Goal: Information Seeking & Learning: Learn about a topic

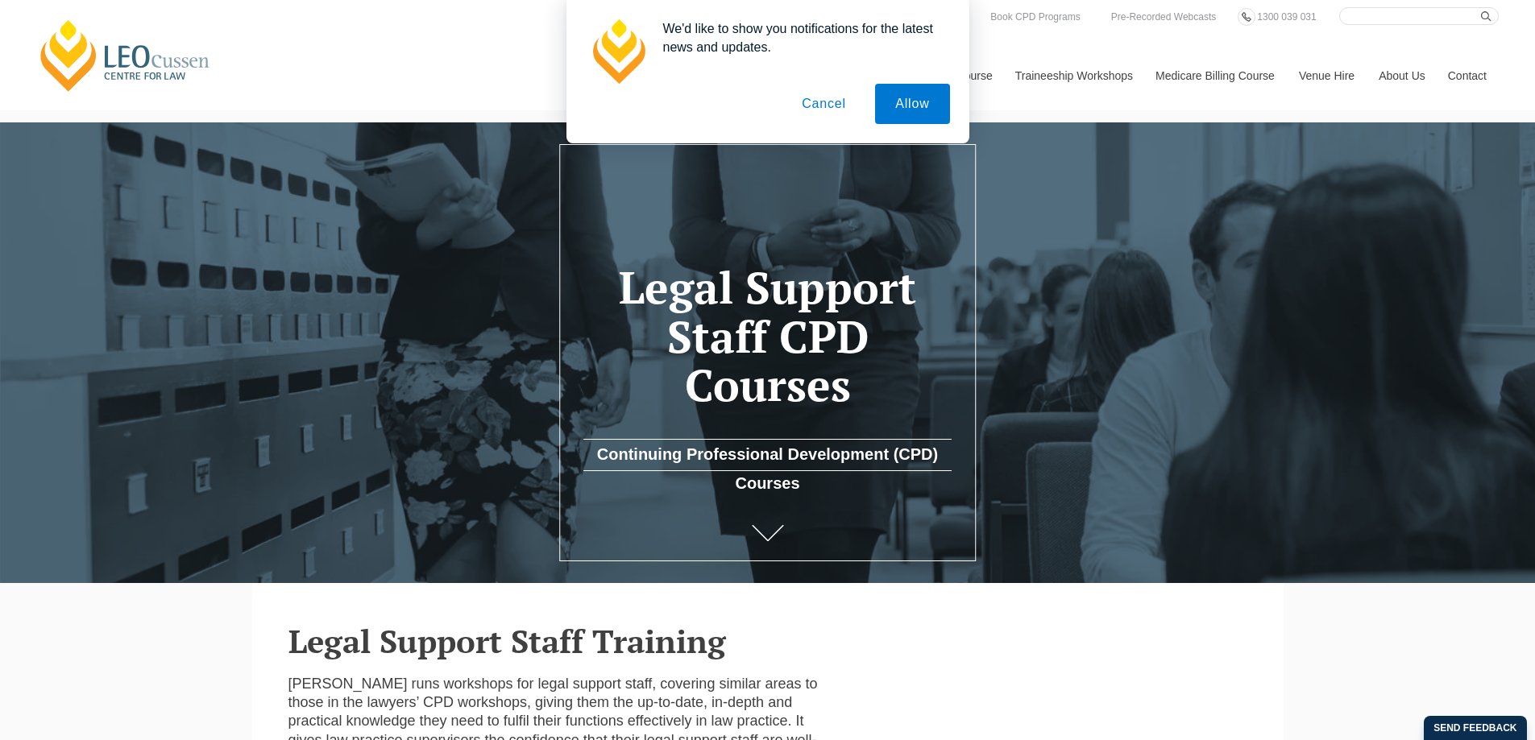
click at [823, 106] on div "We'd like to show you notifications for the latest news and updates. Allow Canc…" at bounding box center [767, 71] width 1535 height 143
click at [825, 102] on div "We'd like to show you notifications for the latest news and updates. Allow Canc…" at bounding box center [767, 71] width 1535 height 143
click at [827, 103] on div "We'd like to show you notifications for the latest news and updates. Allow Canc…" at bounding box center [767, 71] width 1535 height 143
click at [827, 104] on div "We'd like to show you notifications for the latest news and updates. Allow Canc…" at bounding box center [767, 71] width 1535 height 143
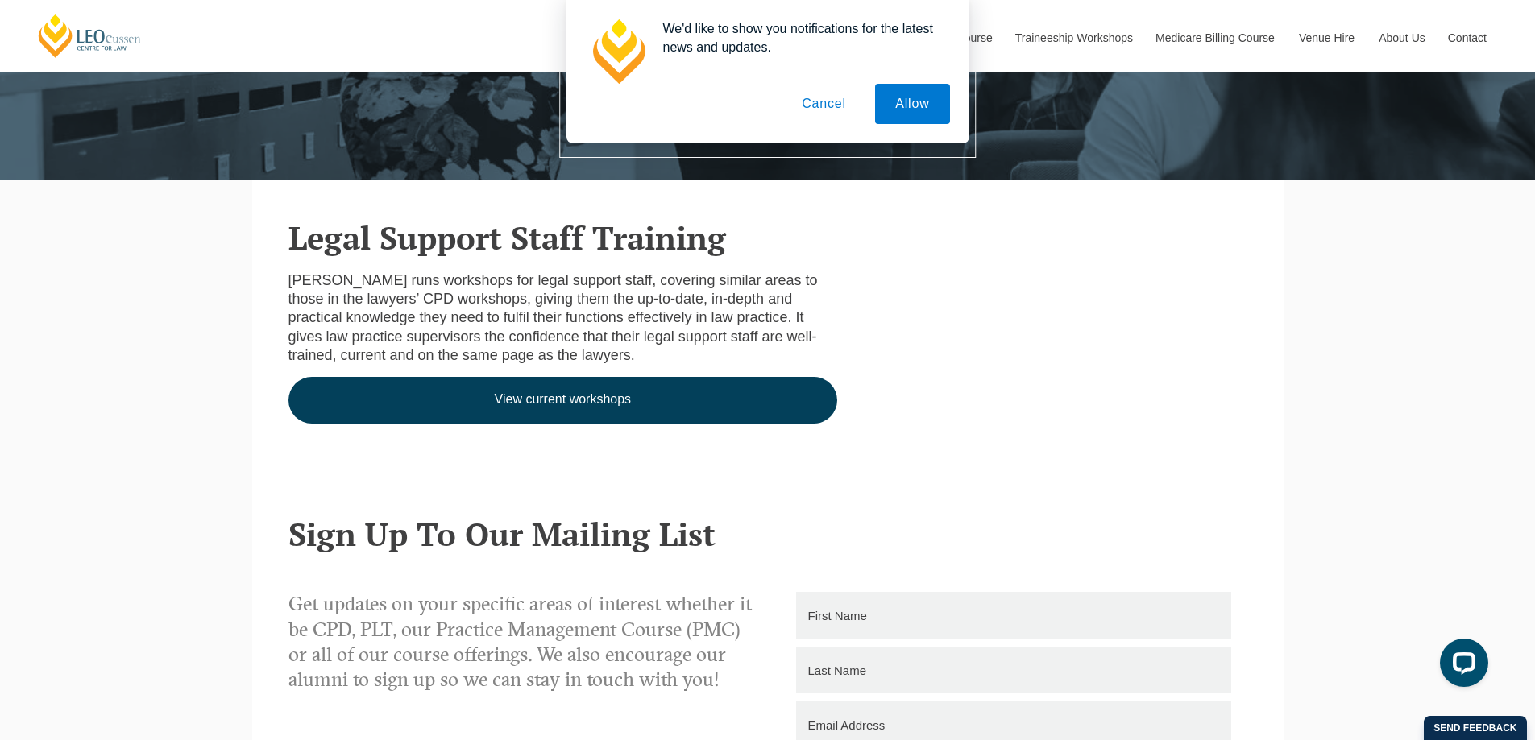
scroll to position [322, 0]
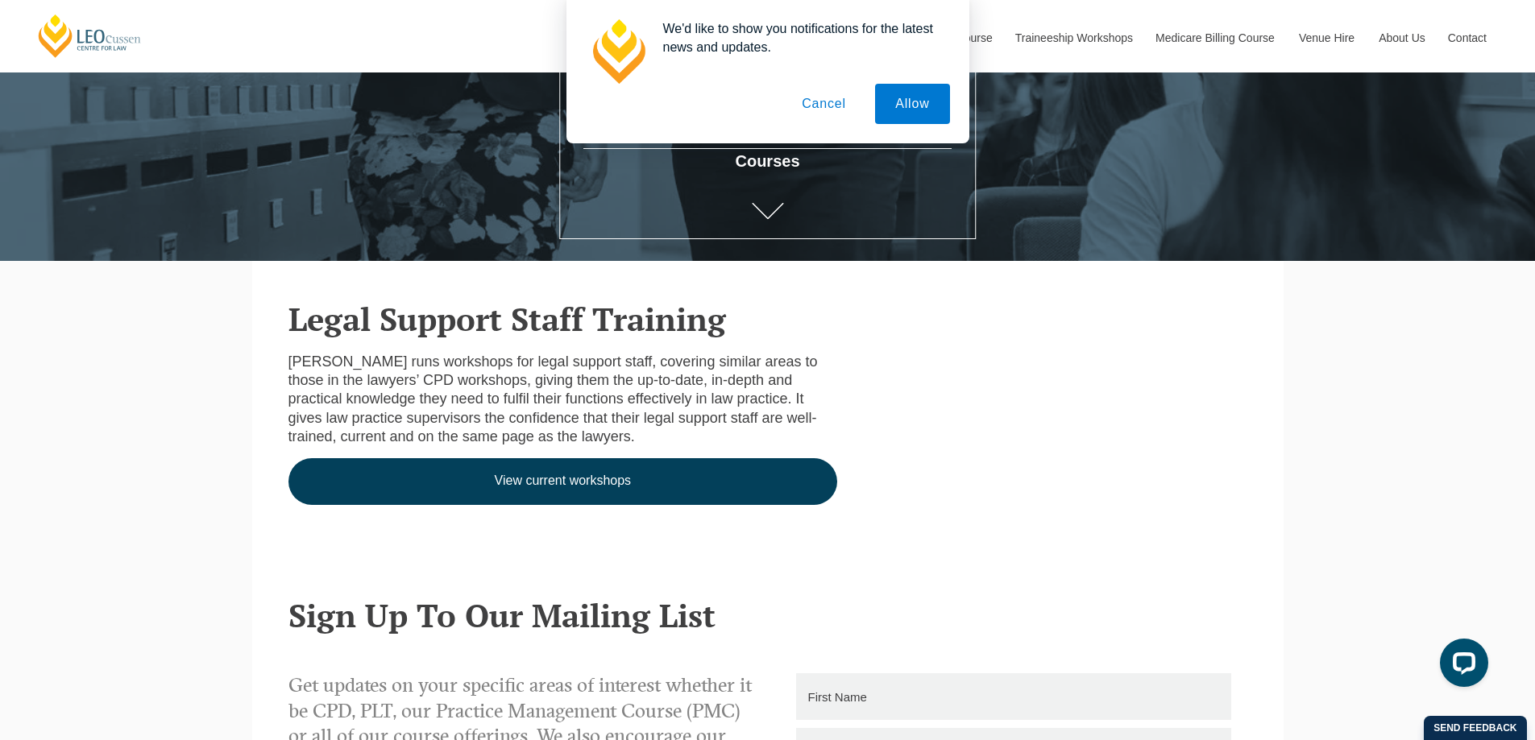
click at [912, 89] on div "We'd like to show you notifications for the latest news and updates. Allow Canc…" at bounding box center [767, 71] width 1535 height 143
click at [915, 97] on div "We'd like to show you notifications for the latest news and updates. Allow Canc…" at bounding box center [767, 71] width 1535 height 143
click at [815, 82] on div "We'd like to show you notifications for the latest news and updates. Allow Canc…" at bounding box center [767, 71] width 1535 height 143
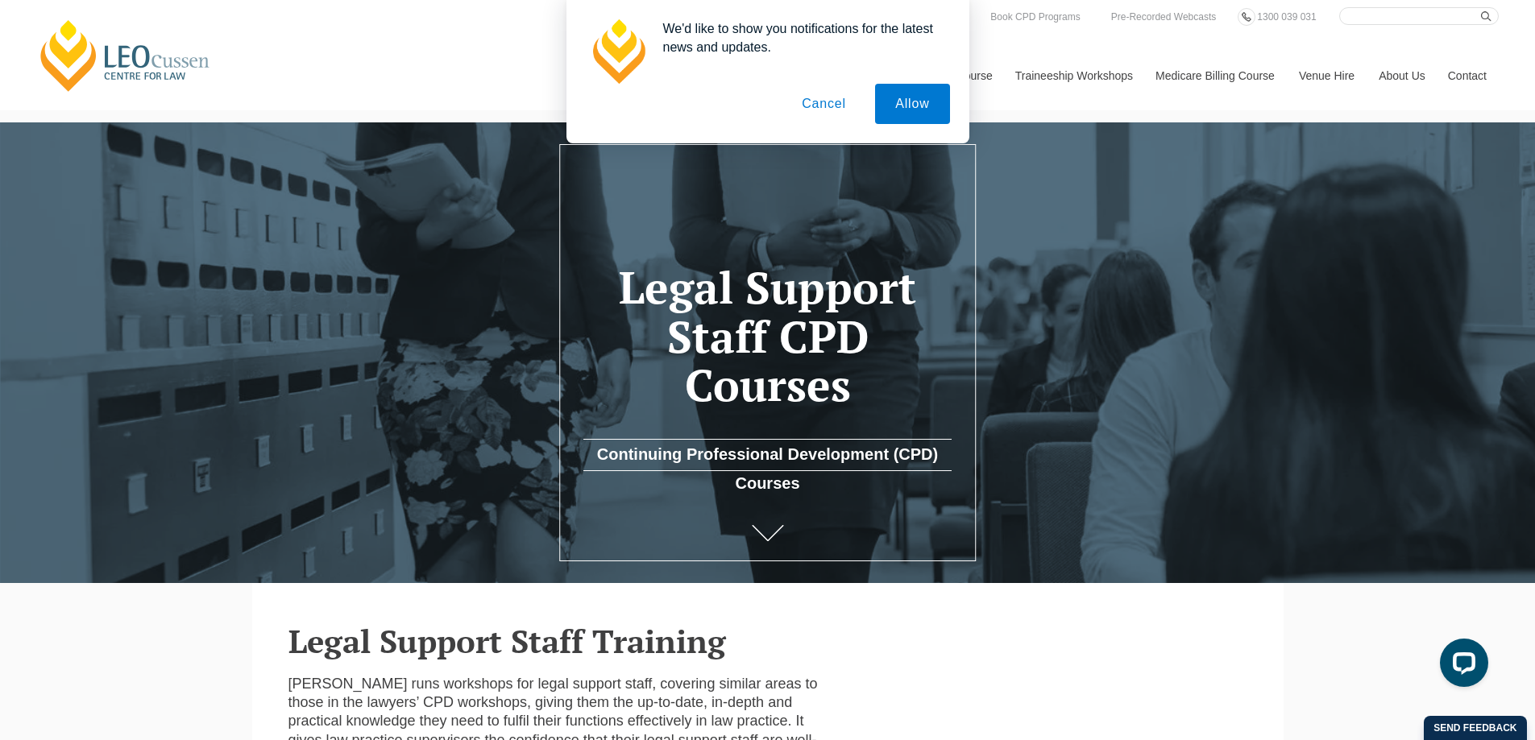
click at [820, 111] on button "Cancel" at bounding box center [823, 104] width 85 height 40
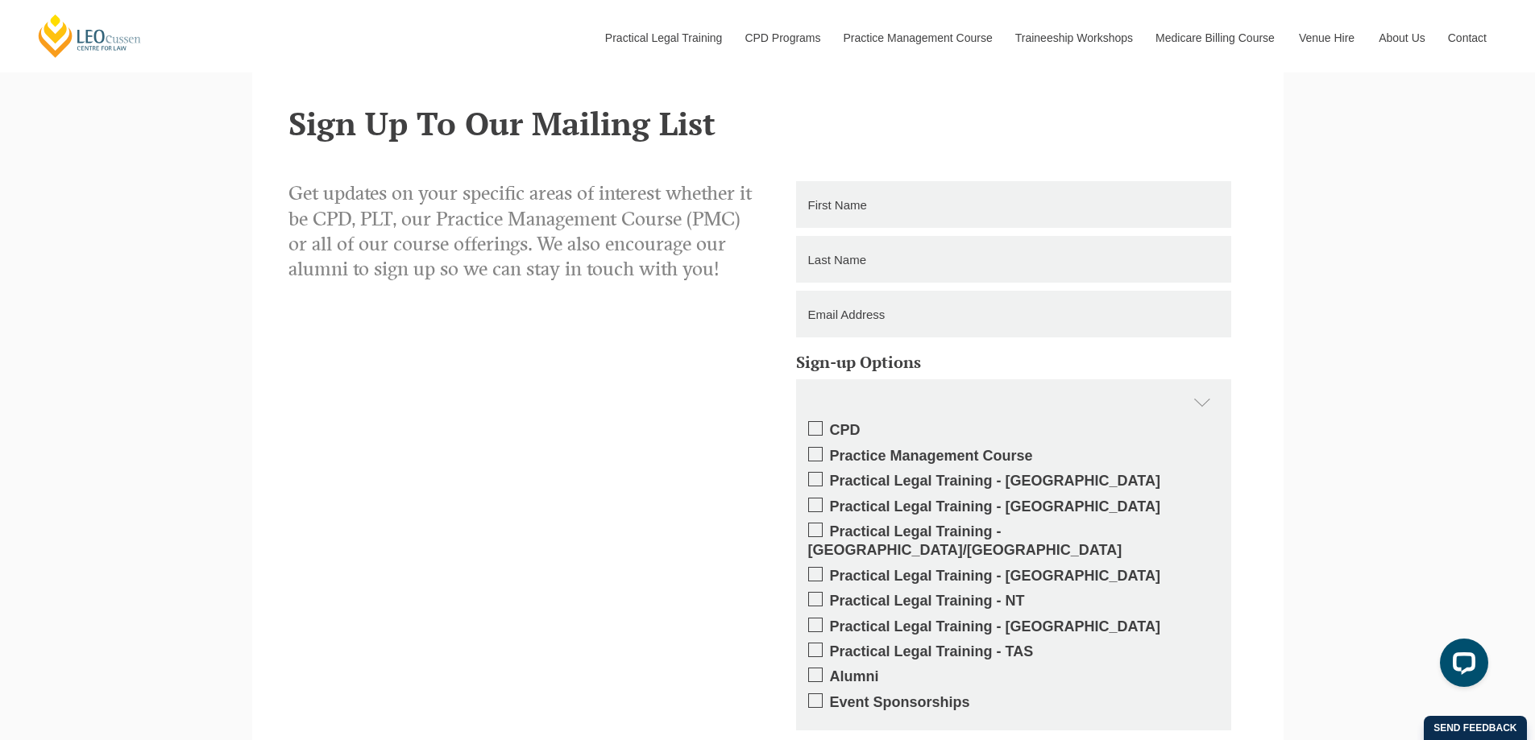
scroll to position [483, 0]
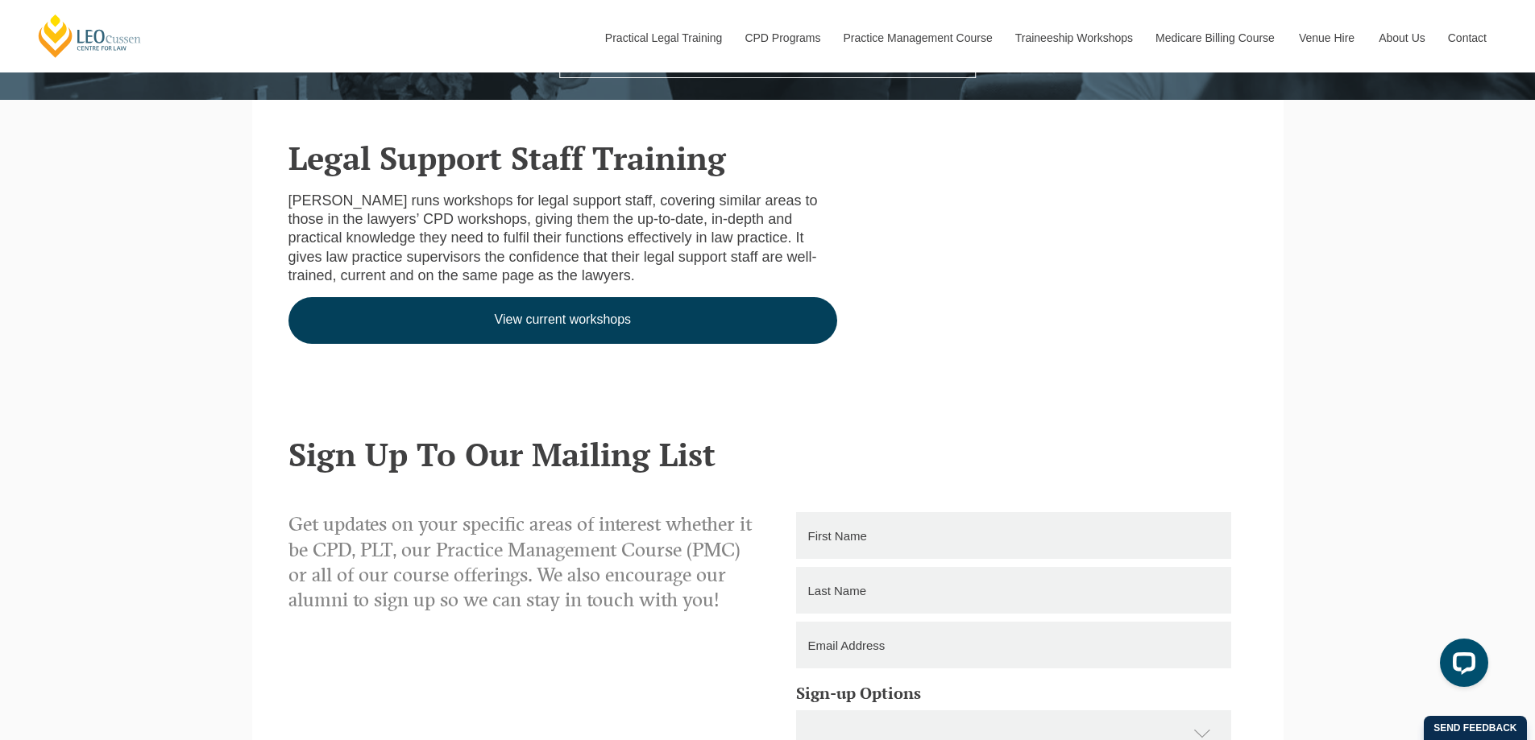
click at [663, 335] on link "View current workshops" at bounding box center [562, 320] width 549 height 47
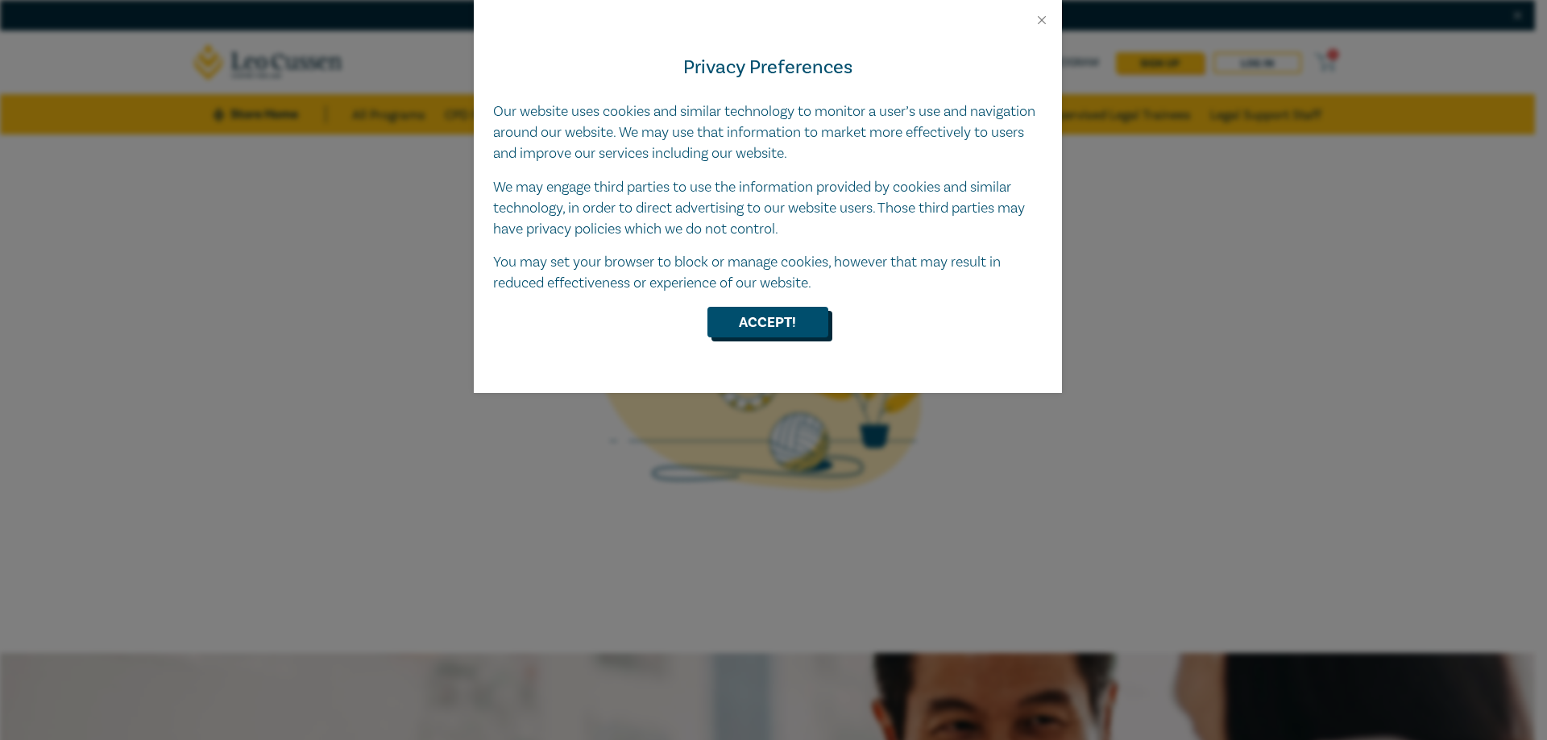
click at [792, 317] on button "Accept!" at bounding box center [767, 322] width 121 height 31
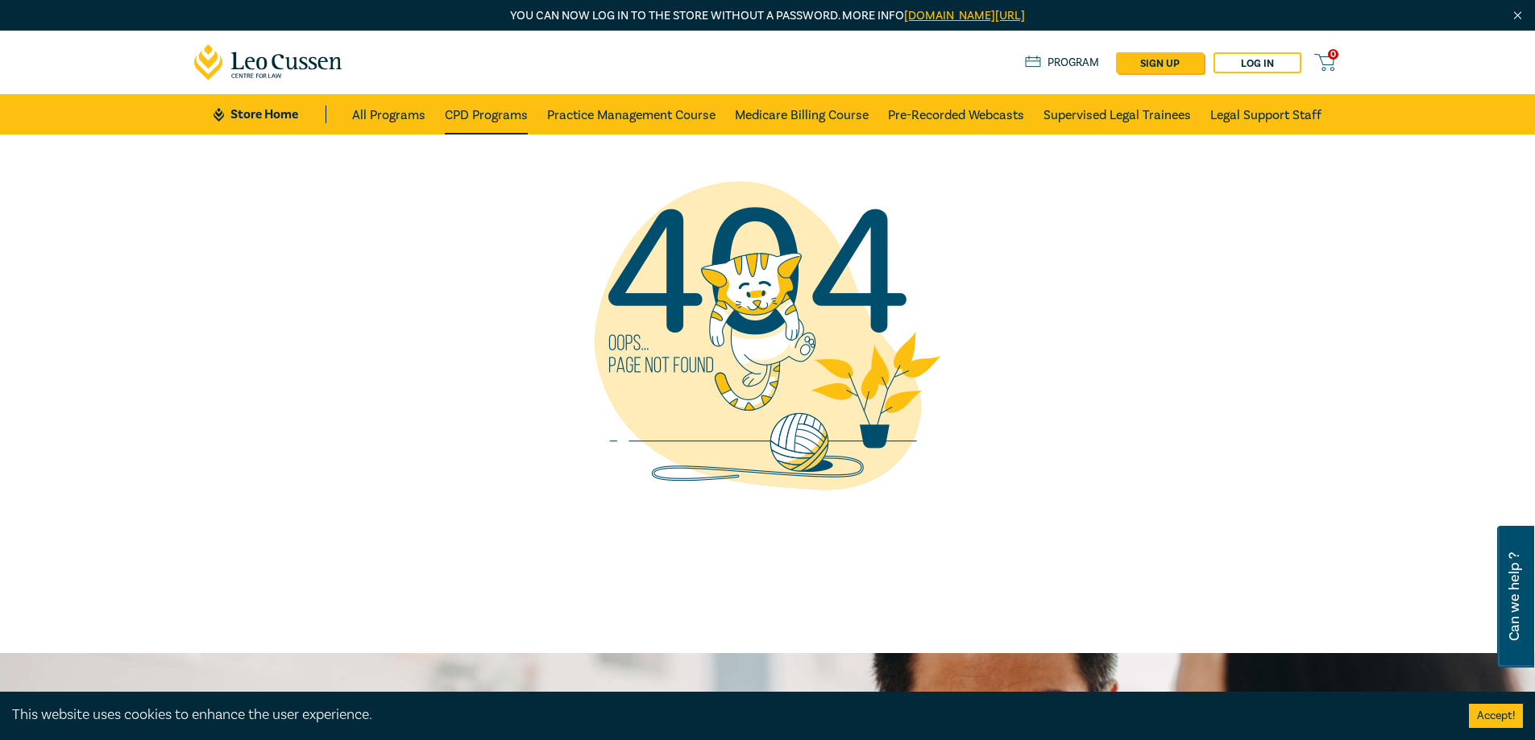
click at [507, 104] on link "CPD Programs" at bounding box center [486, 114] width 83 height 40
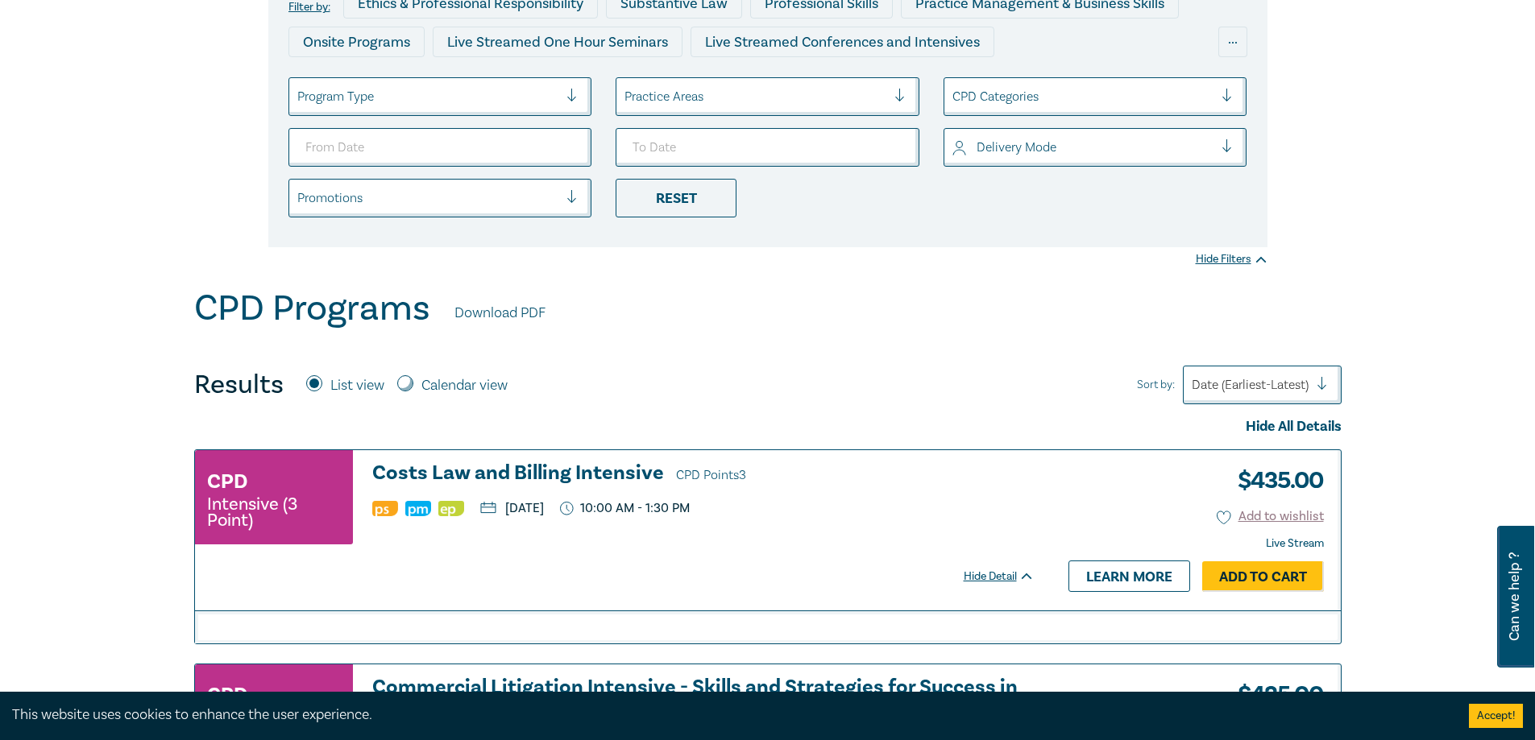
scroll to position [242, 0]
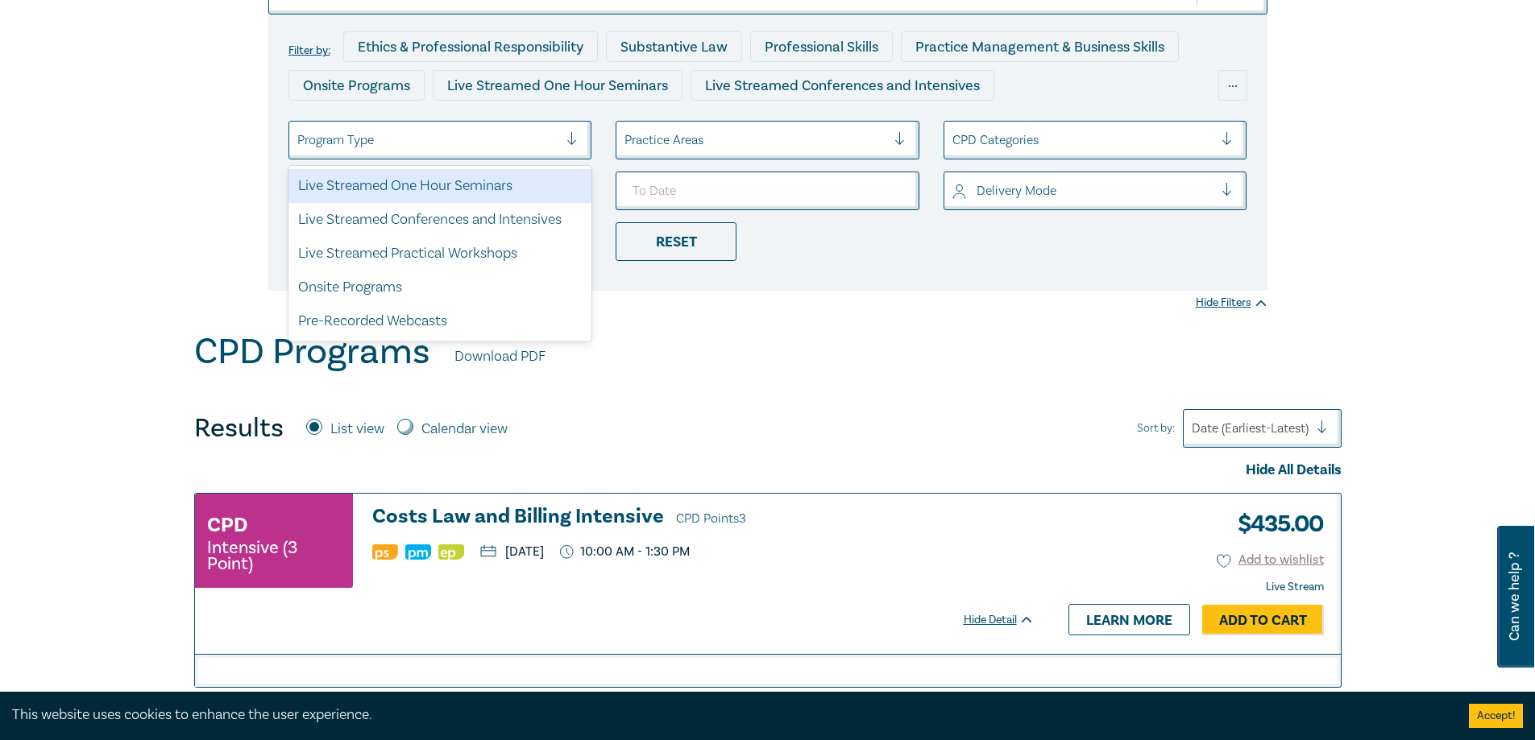
click at [531, 131] on div at bounding box center [428, 140] width 262 height 21
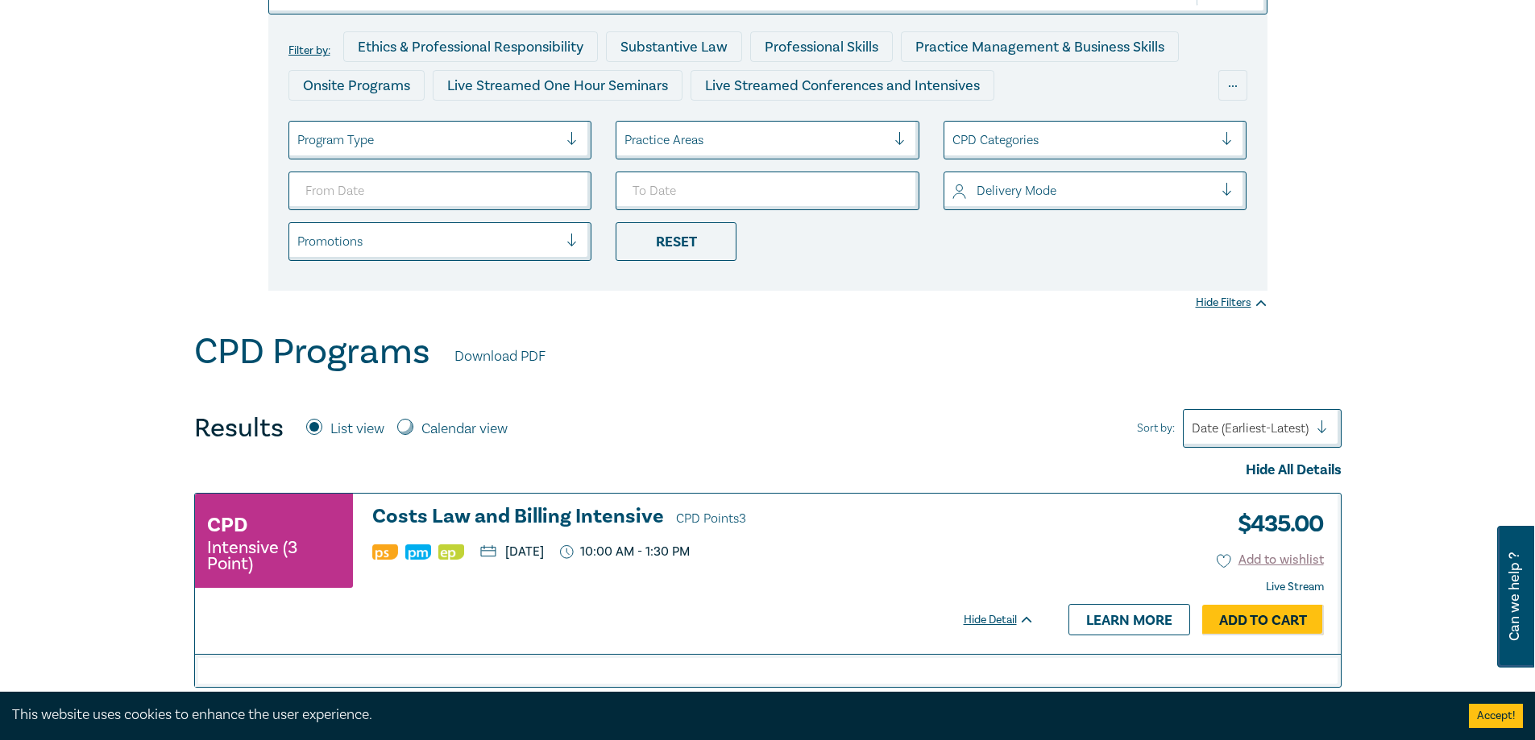
click at [512, 140] on div at bounding box center [428, 140] width 262 height 21
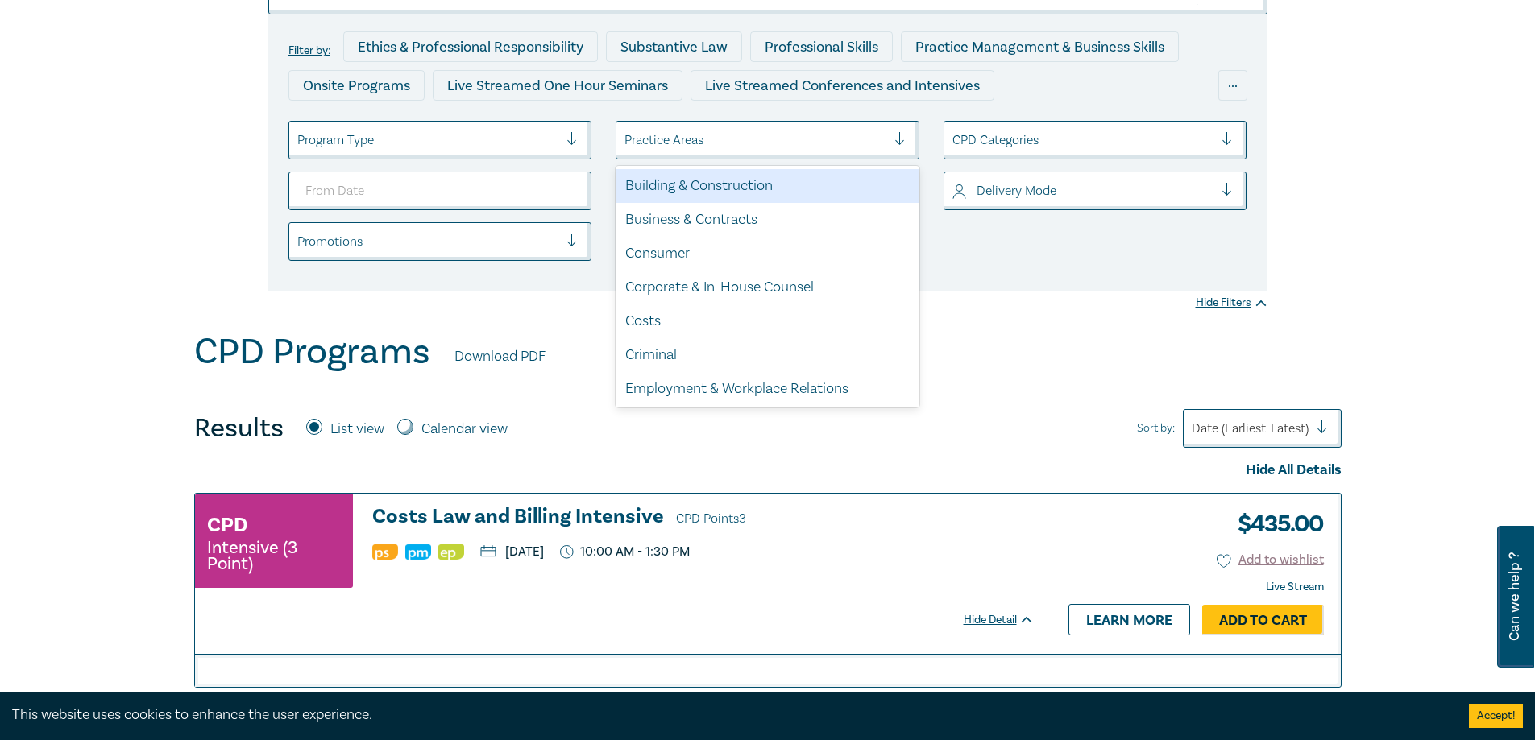
click at [692, 159] on div "Practice Areas" at bounding box center [768, 140] width 304 height 39
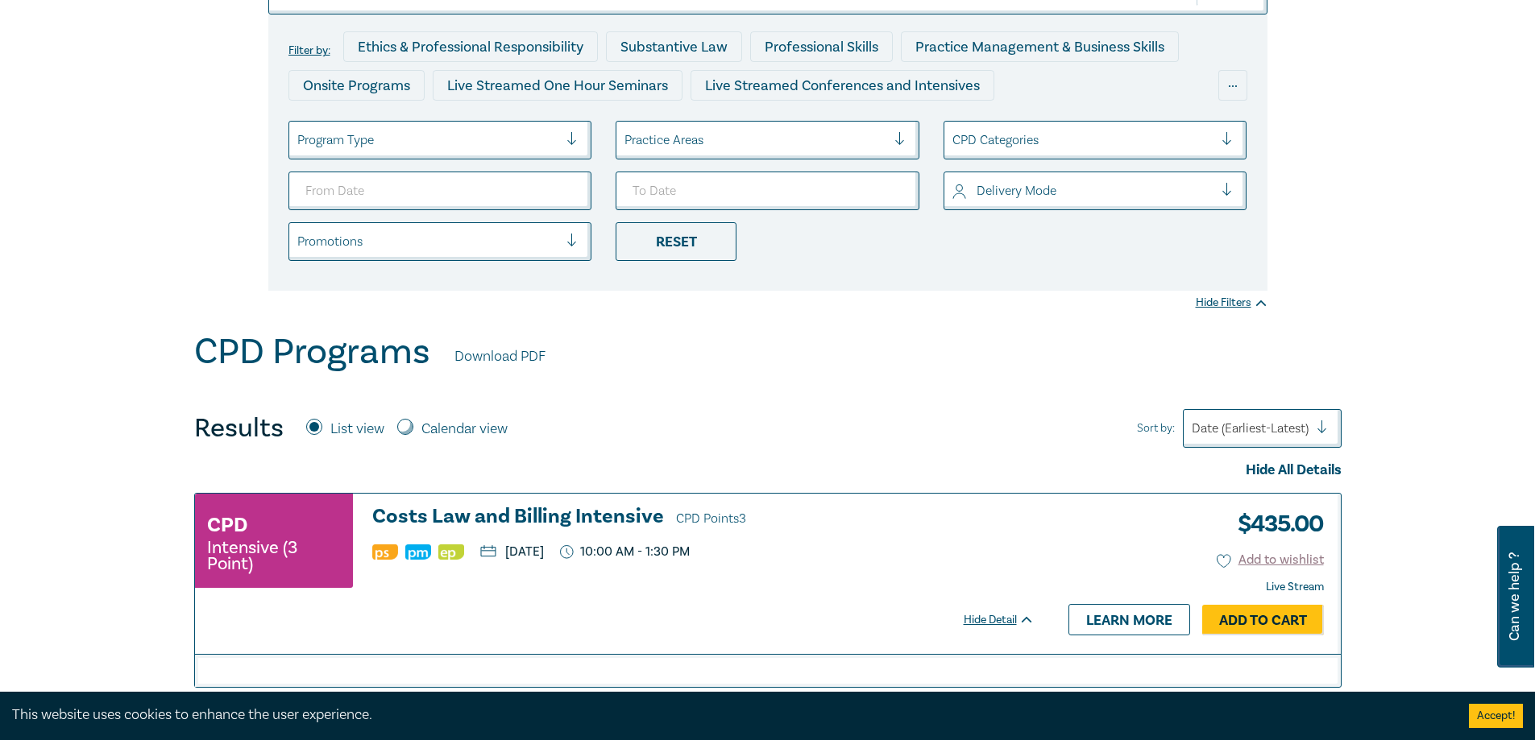
click at [692, 159] on div "Practice Areas" at bounding box center [768, 140] width 304 height 39
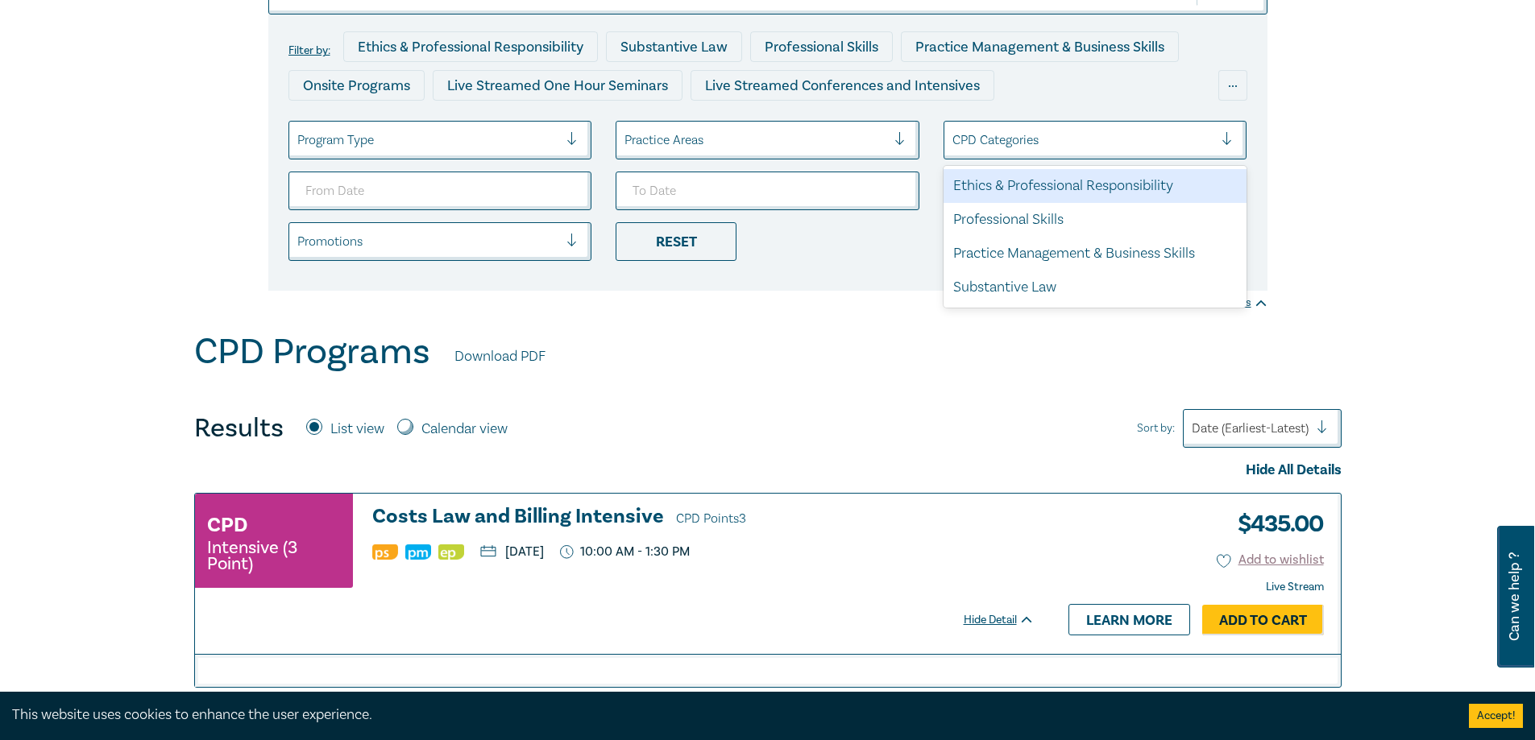
click at [1067, 155] on div "CPD Categories" at bounding box center [1095, 140] width 304 height 39
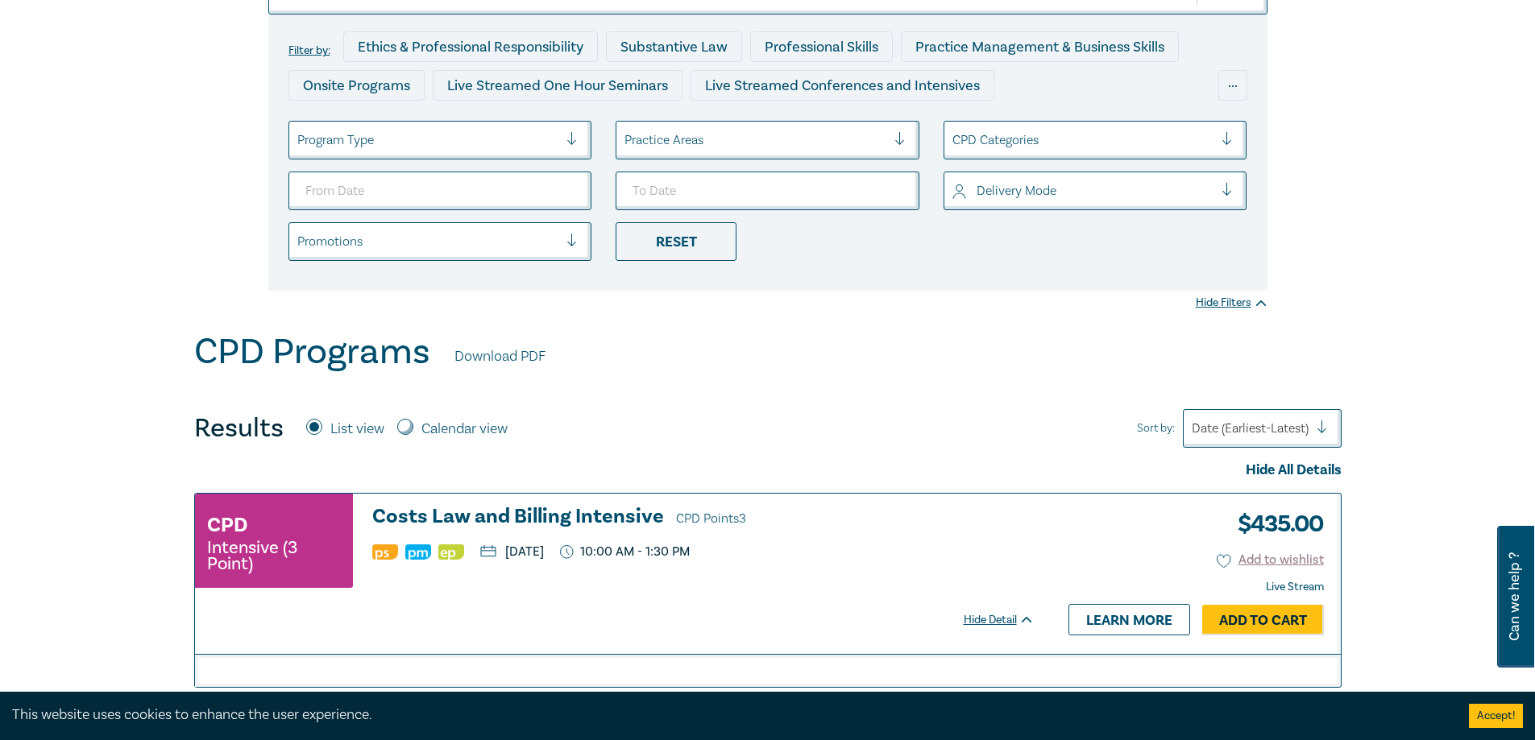
click at [1076, 195] on div at bounding box center [1083, 190] width 262 height 21
click at [645, 167] on ul "Program Type Practice Areas CPD Categories Delivery Mode Promotions Reset" at bounding box center [767, 191] width 983 height 140
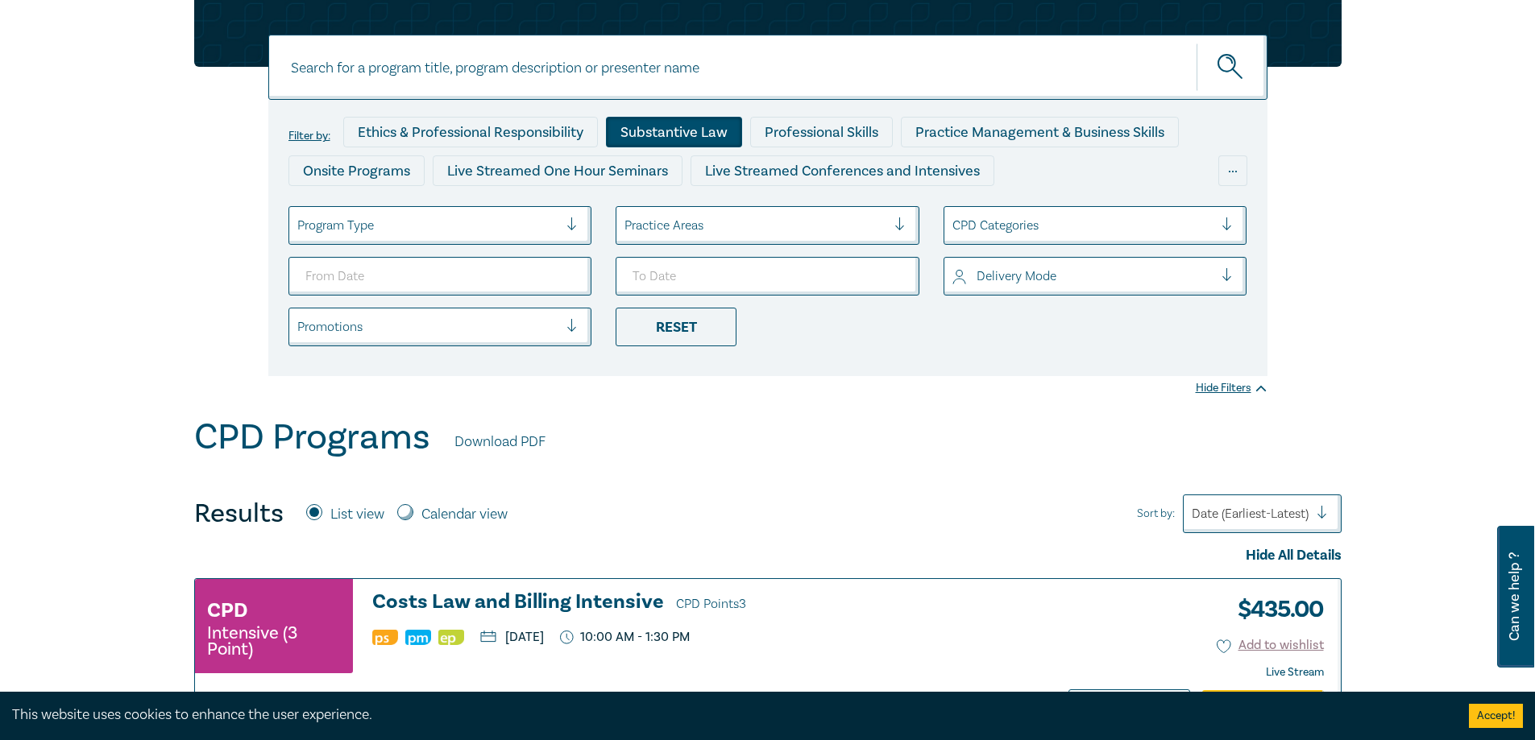
scroll to position [0, 0]
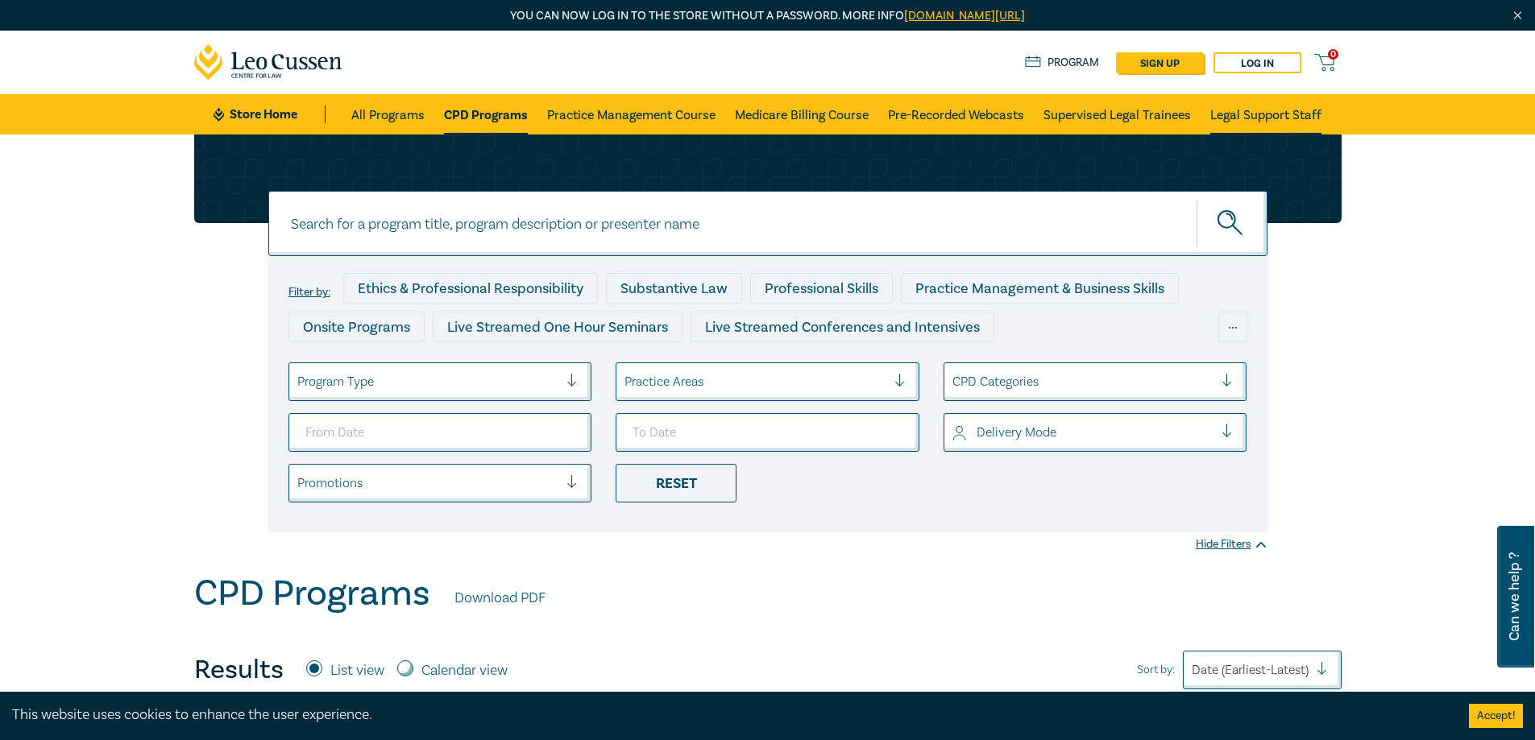
click at [1256, 120] on link "Legal Support Staff" at bounding box center [1265, 114] width 111 height 40
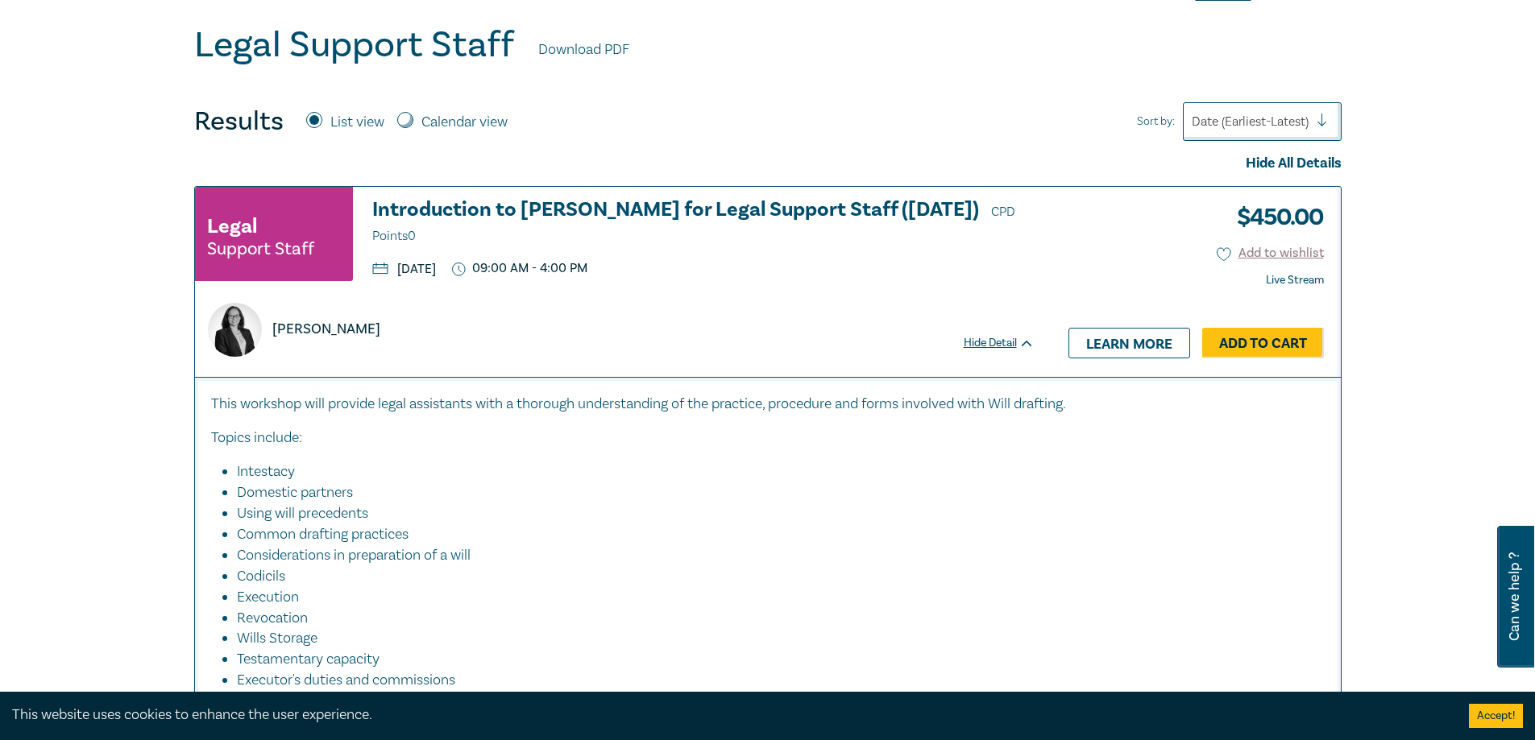
scroll to position [483, 0]
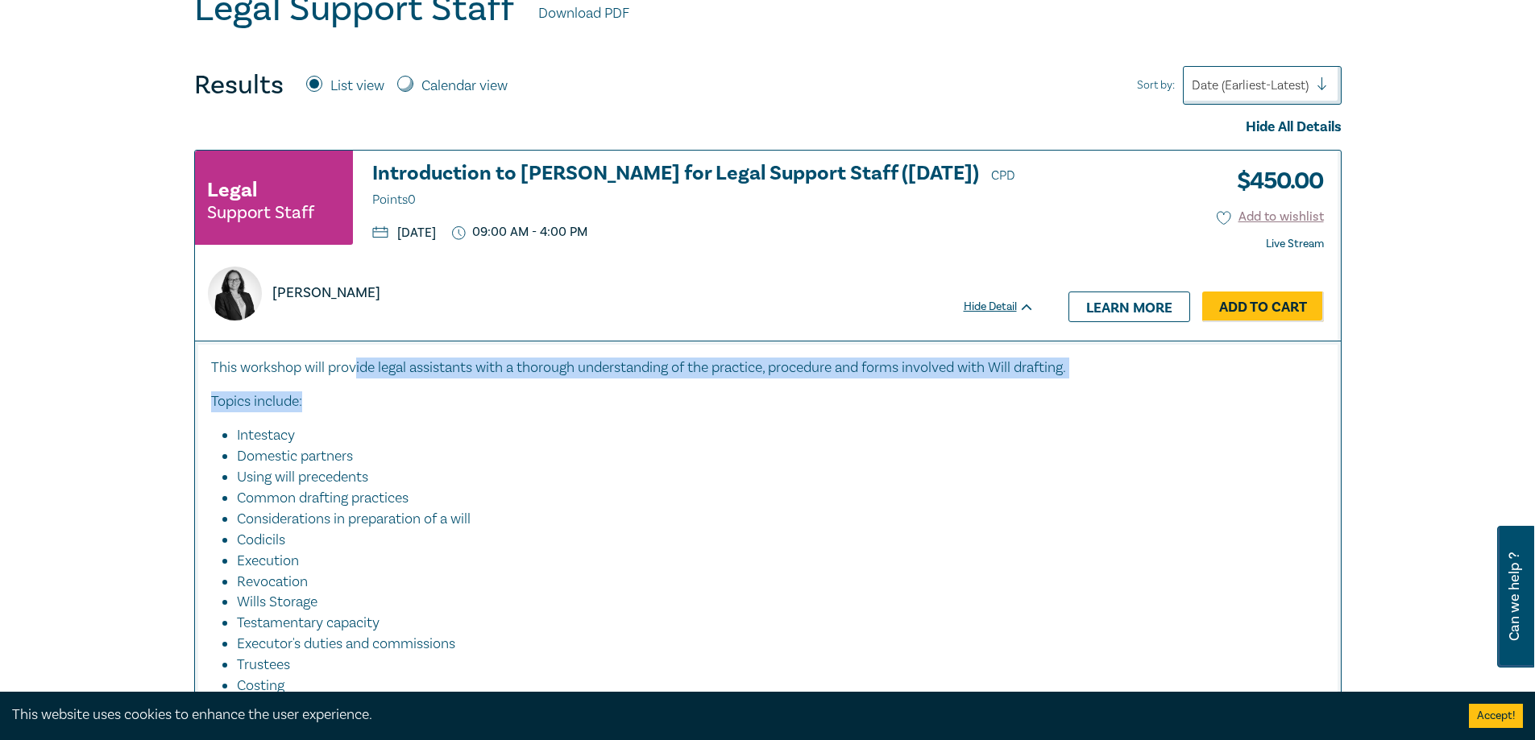
drag, startPoint x: 354, startPoint y: 364, endPoint x: 1282, endPoint y: 381, distance: 927.5
click at [1280, 381] on div "This workshop will provide legal assistants with a thorough understanding of th…" at bounding box center [767, 544] width 1113 height 373
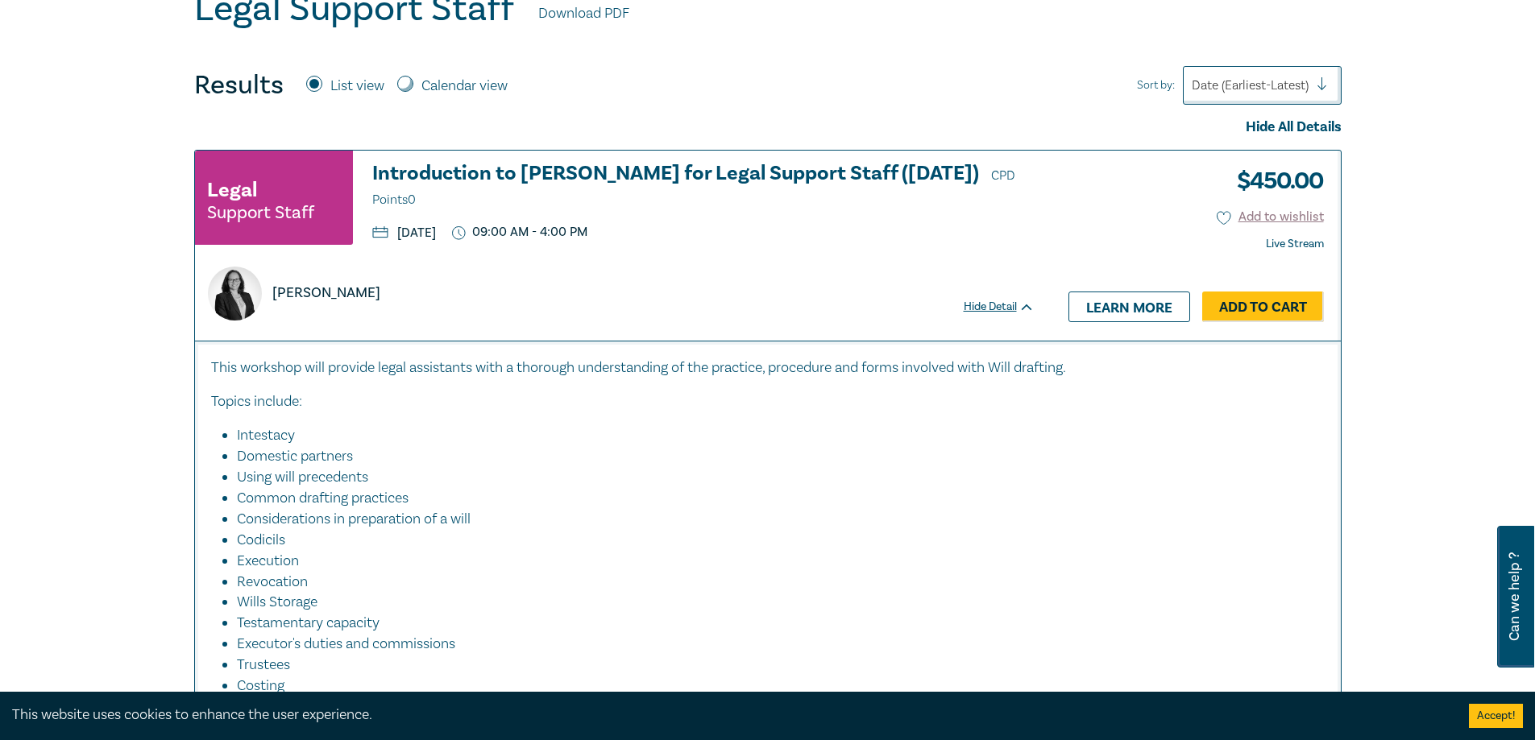
click at [1284, 433] on li "Intestacy" at bounding box center [773, 435] width 1072 height 21
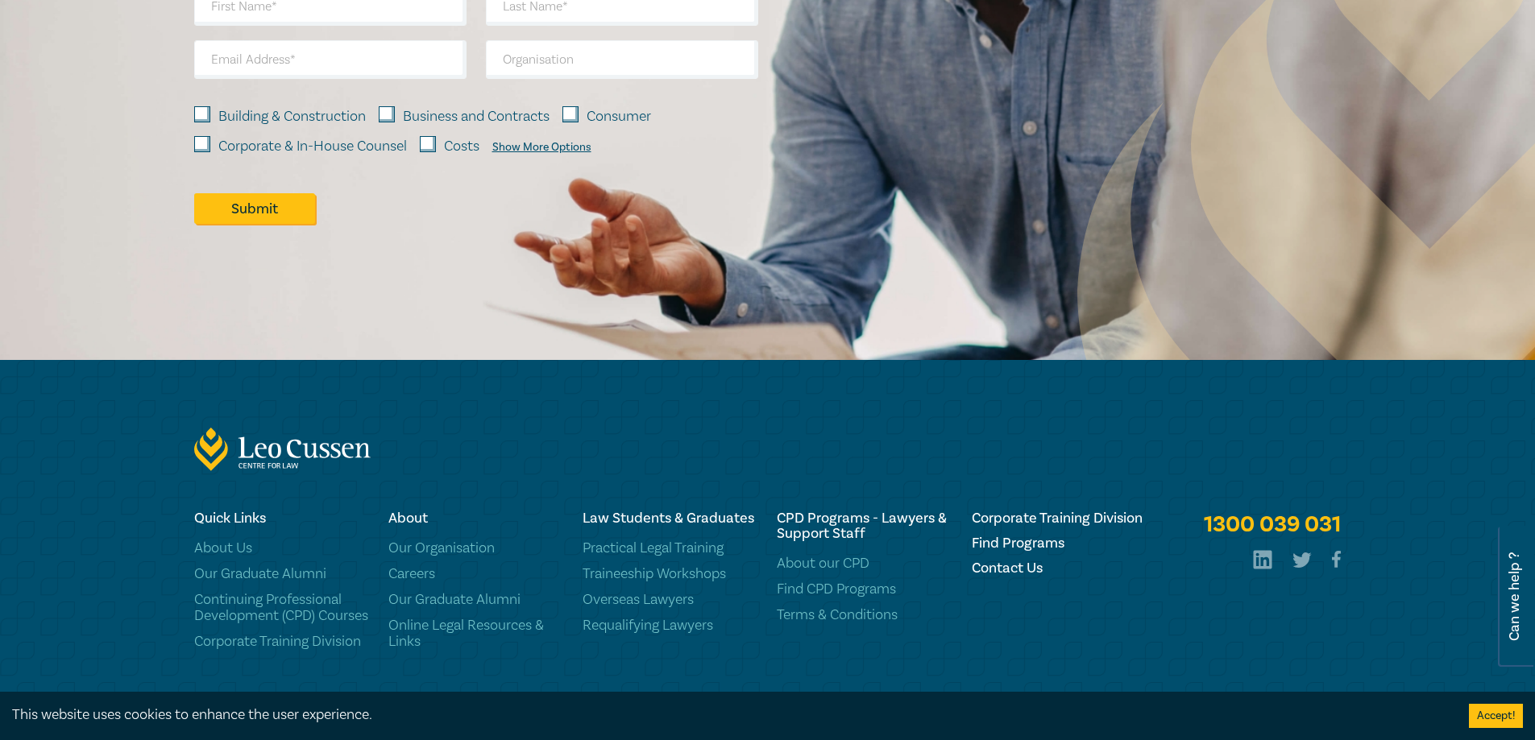
scroll to position [1666, 0]
